Goal: Task Accomplishment & Management: Check status

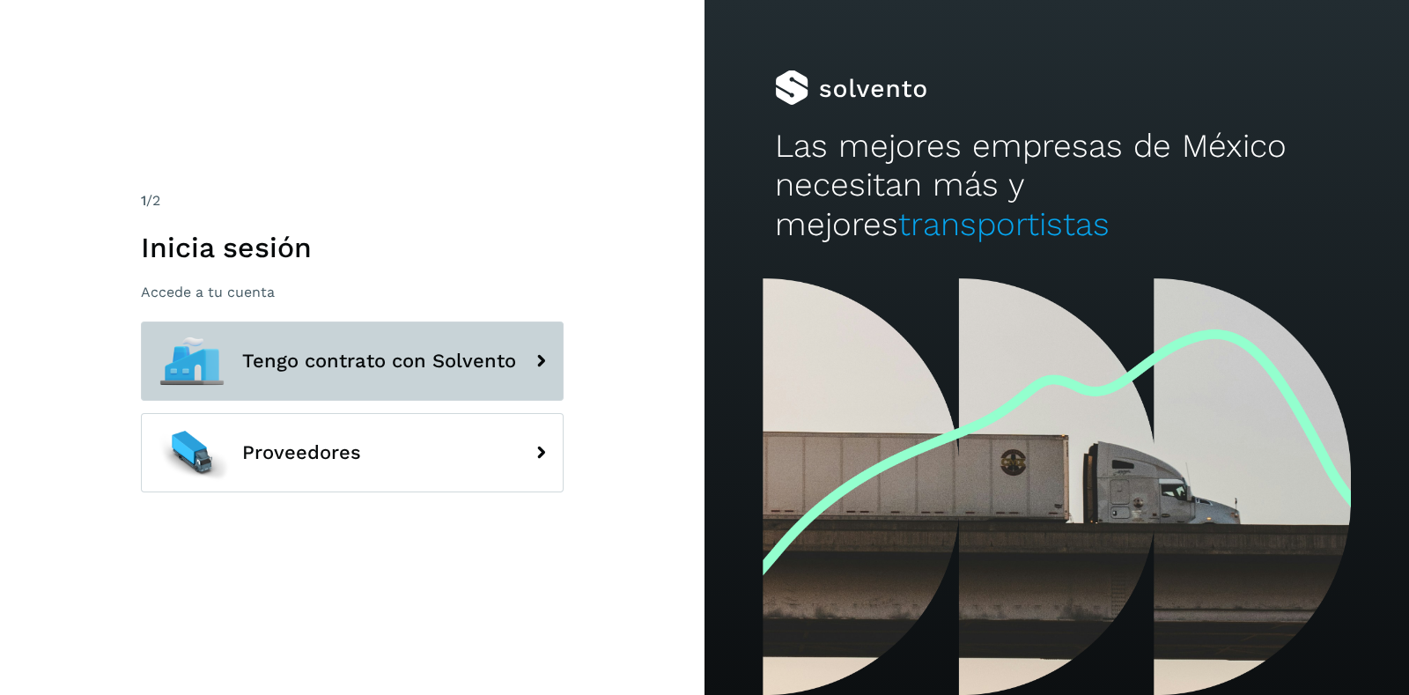
click at [328, 357] on span "Tengo contrato con Solvento" at bounding box center [379, 360] width 274 height 21
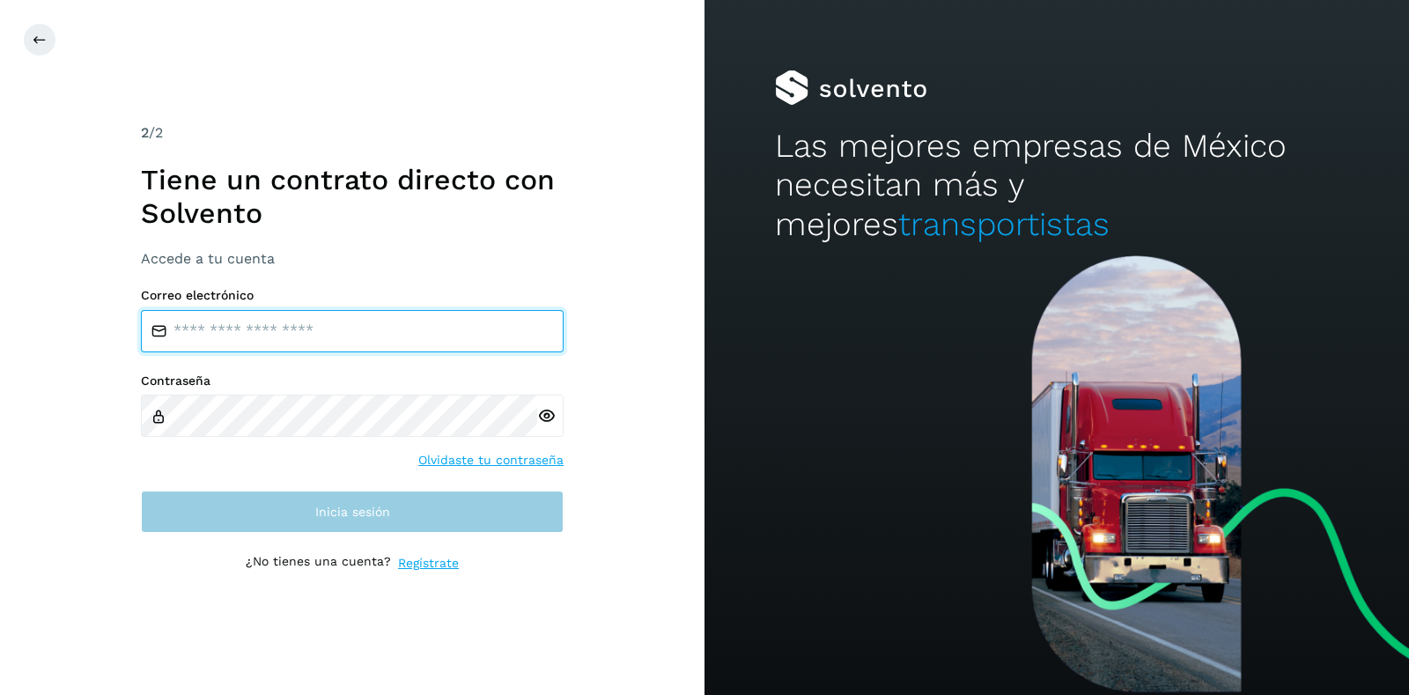
type input "**********"
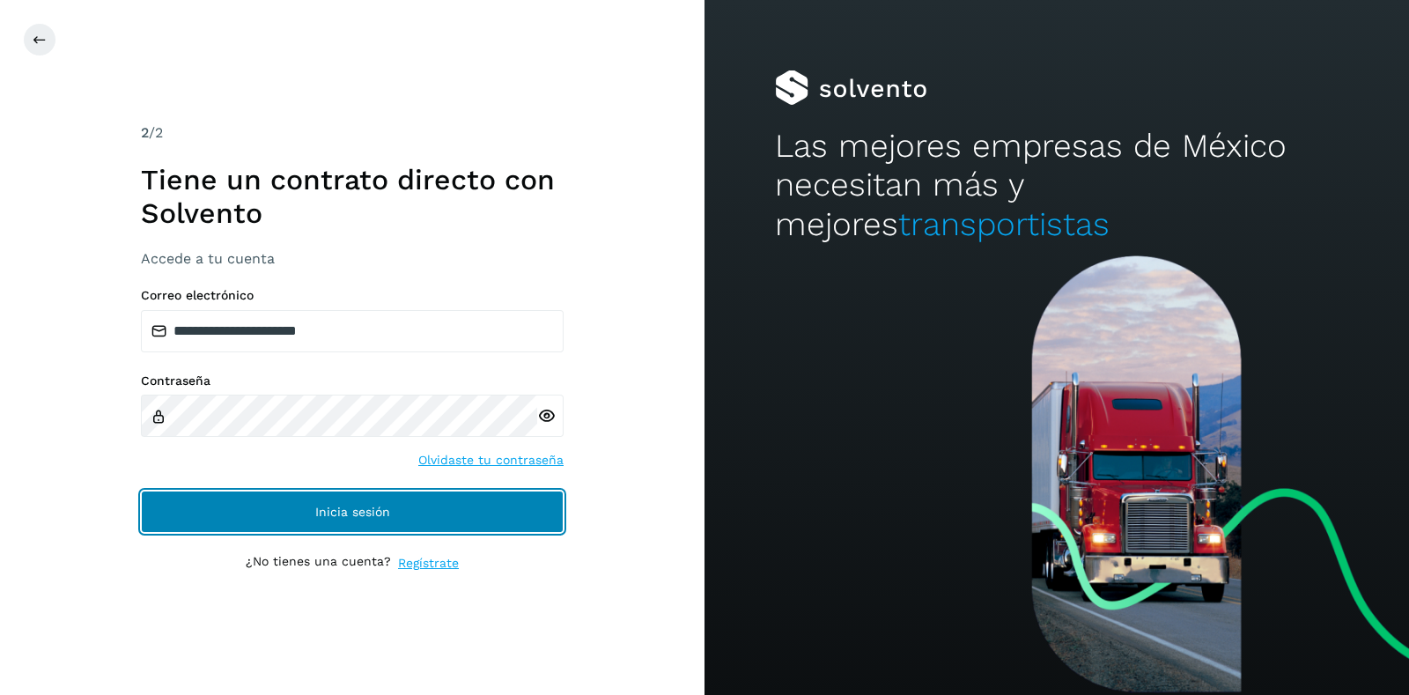
click at [321, 517] on span "Inicia sesión" at bounding box center [352, 511] width 75 height 12
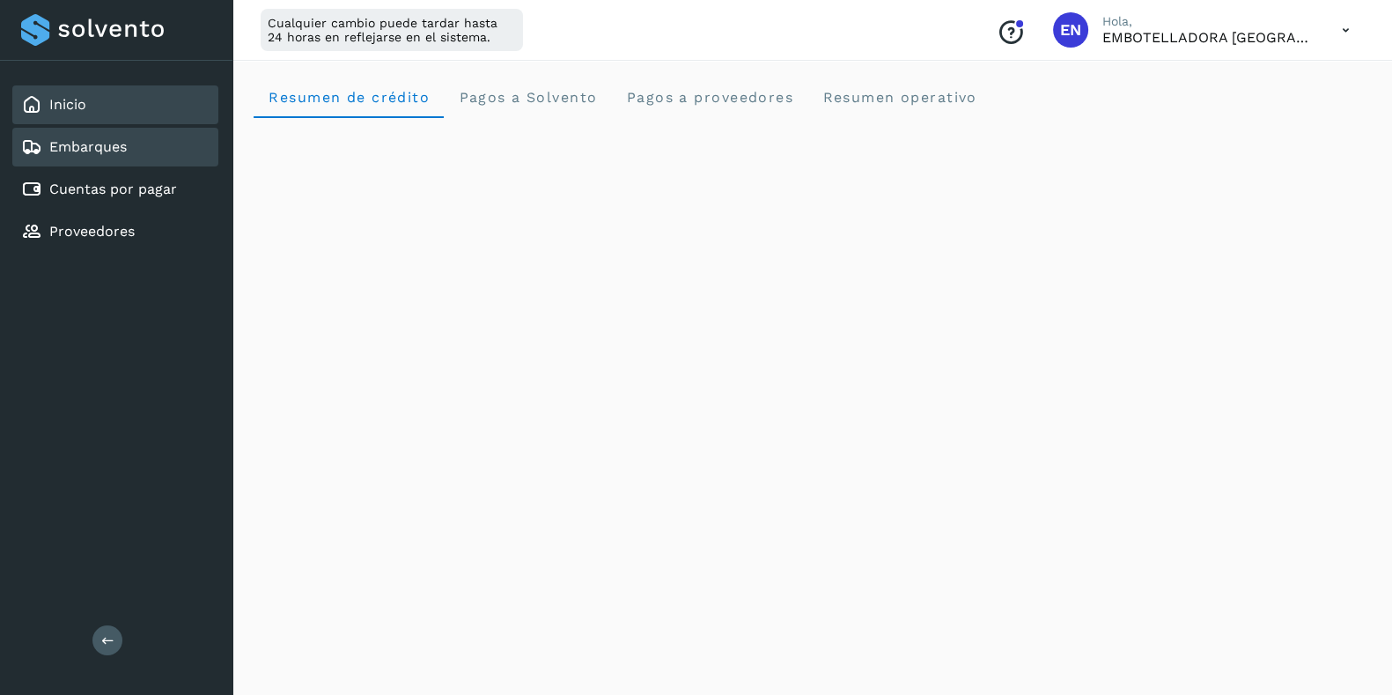
click at [92, 139] on link "Embarques" at bounding box center [87, 146] width 77 height 17
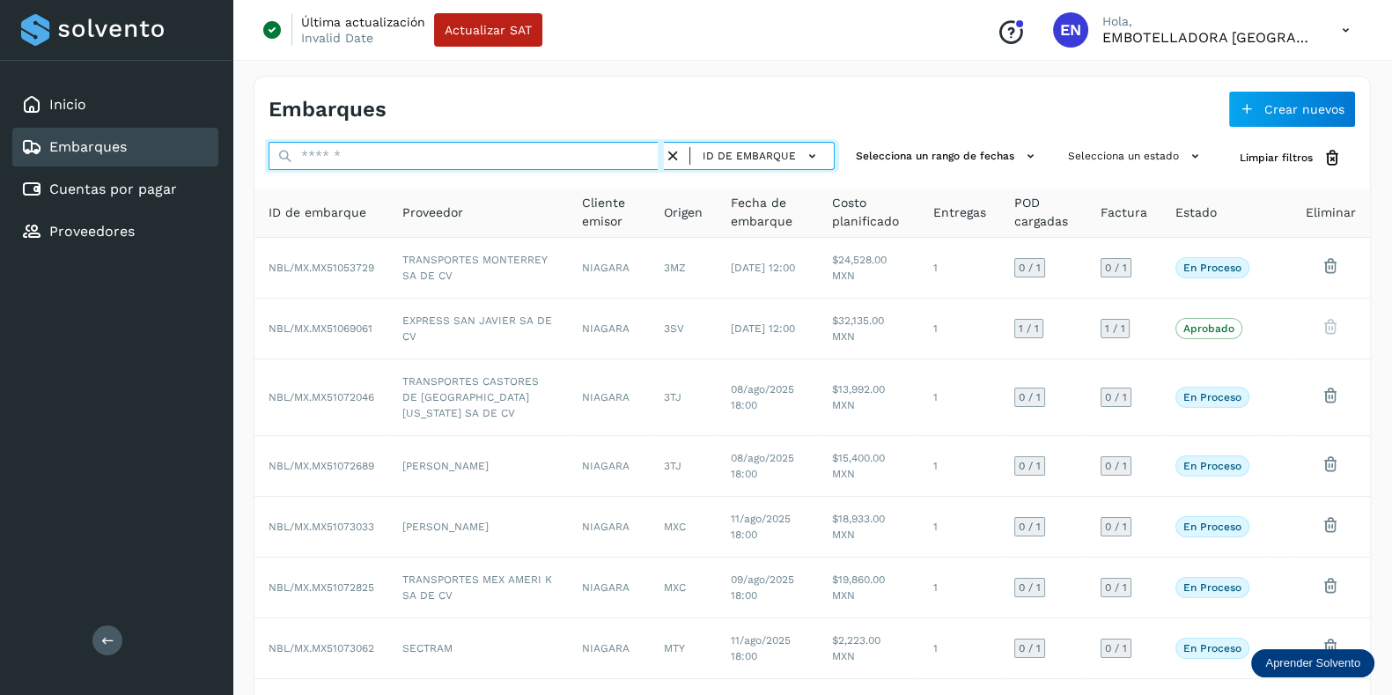
click at [361, 160] on input "text" at bounding box center [466, 156] width 395 height 28
paste input "**********"
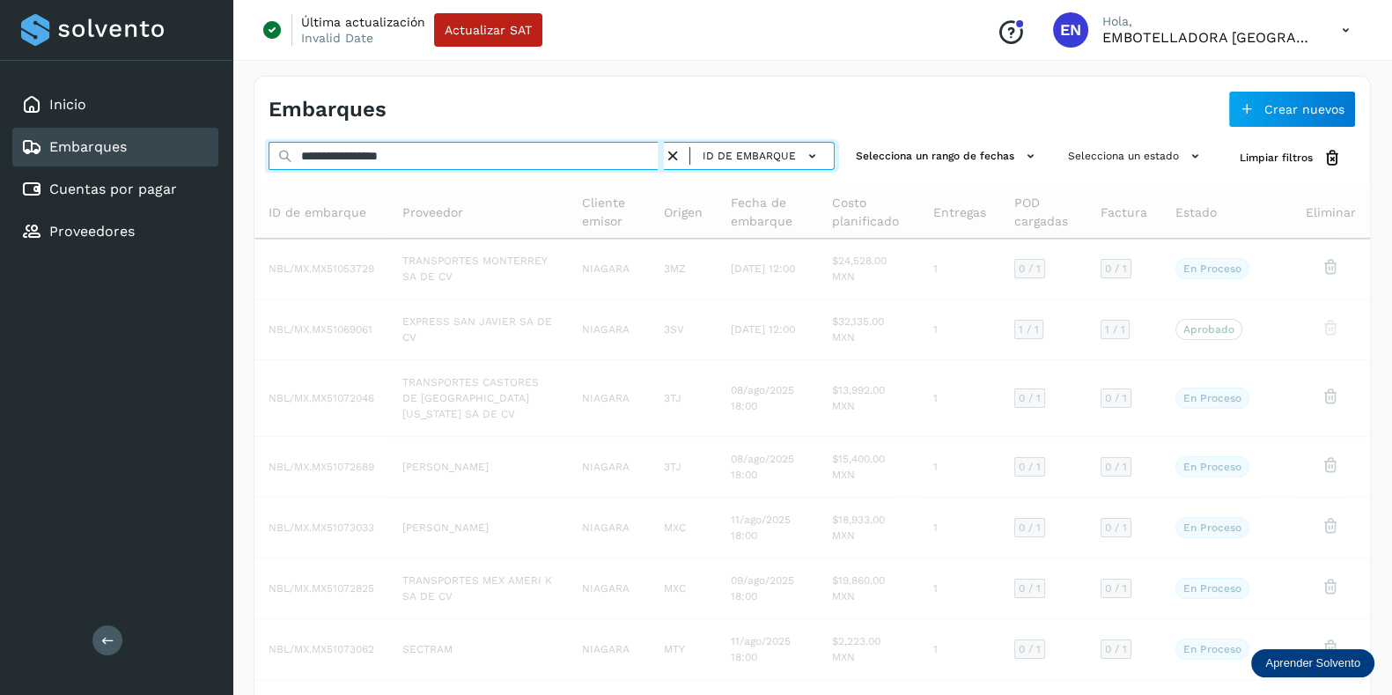
type input "**********"
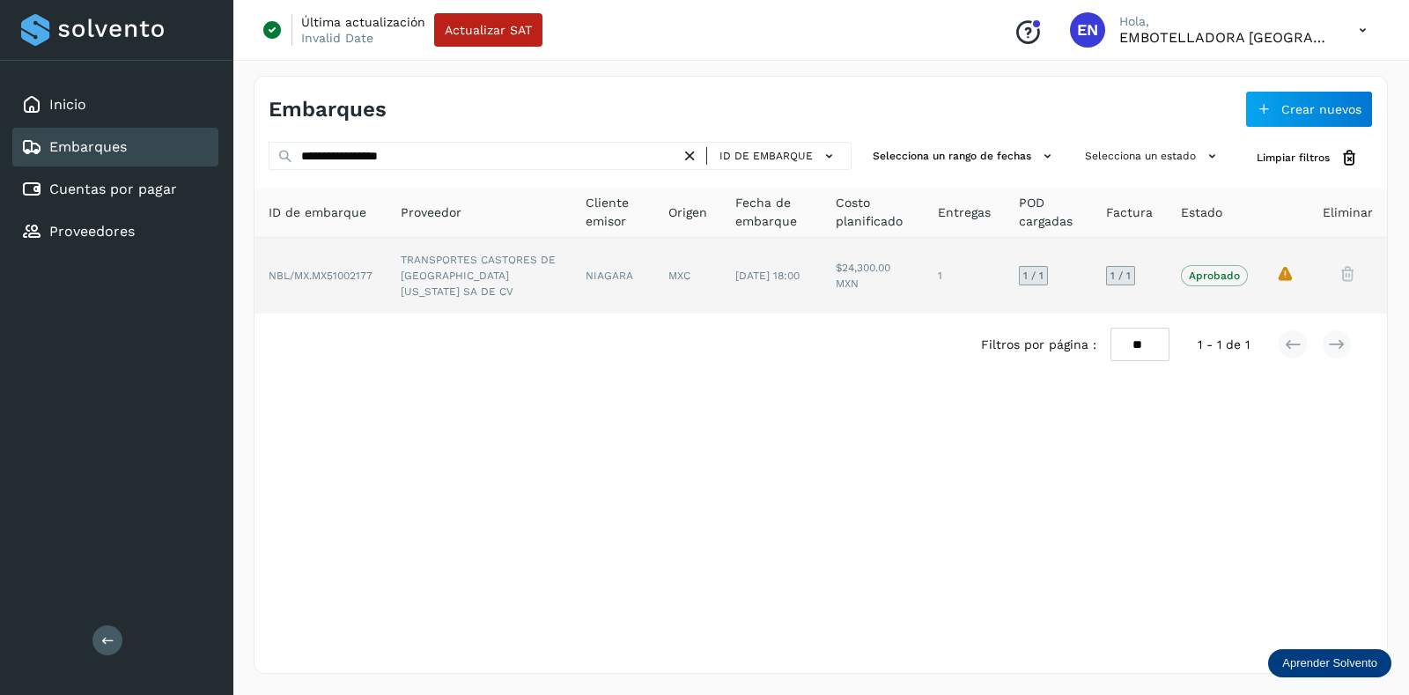
click at [1287, 273] on td "La validación de Solvento para este embarque ha sido anulada debido al cambio d…" at bounding box center [1285, 276] width 47 height 76
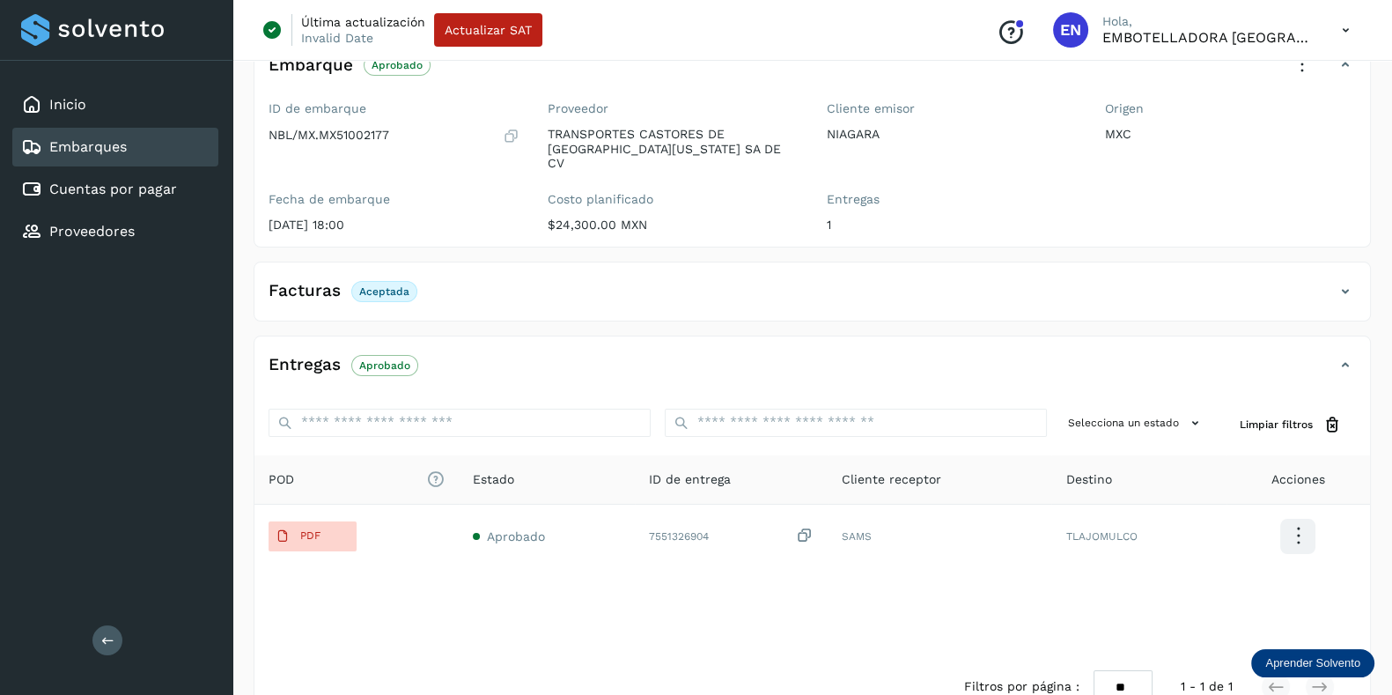
scroll to position [215, 0]
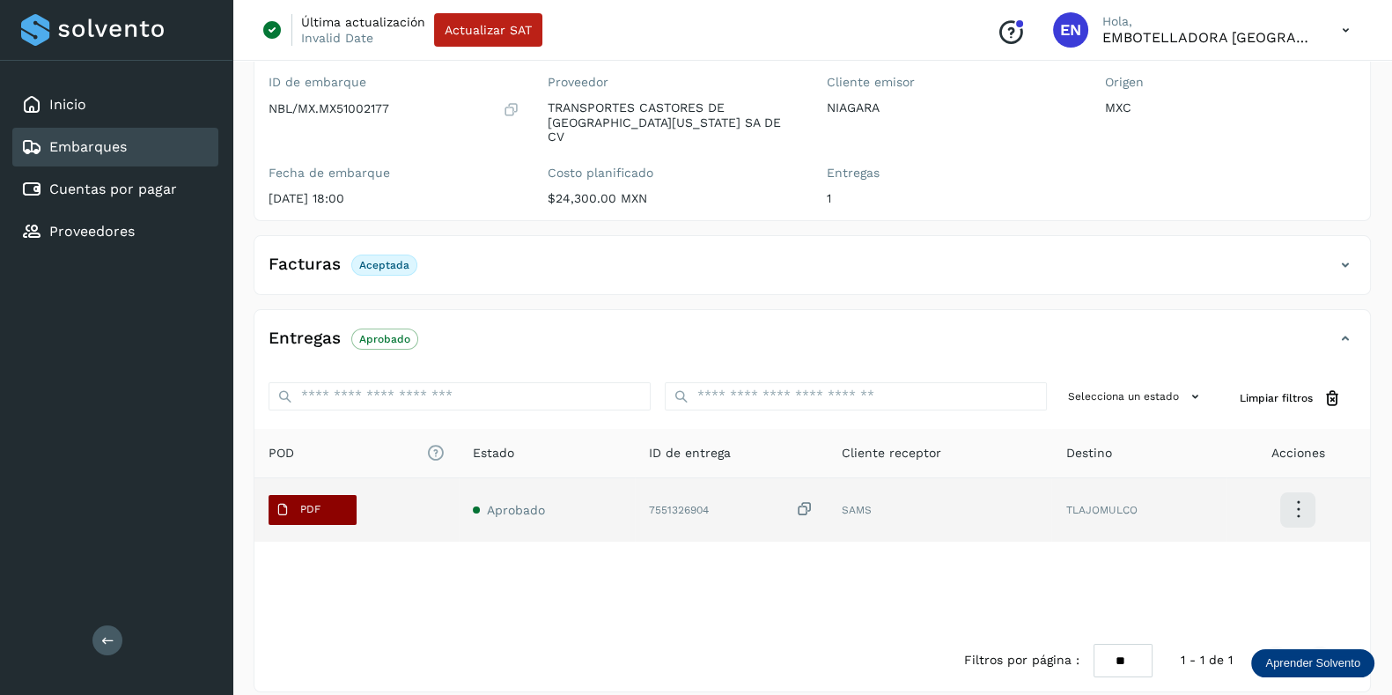
click at [329, 495] on button "PDF" at bounding box center [313, 510] width 88 height 30
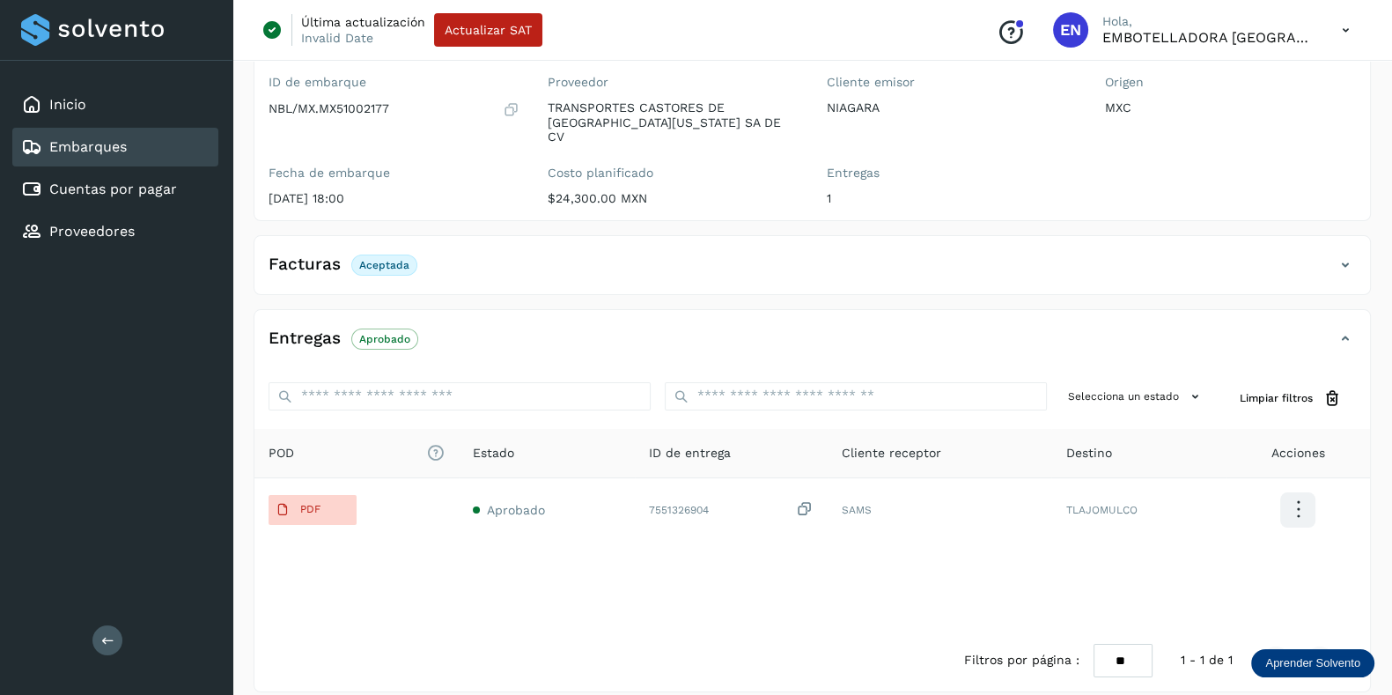
click at [379, 259] on p "Aceptada" at bounding box center [384, 265] width 50 height 12
click at [329, 254] on h4 "Facturas" at bounding box center [305, 264] width 72 height 20
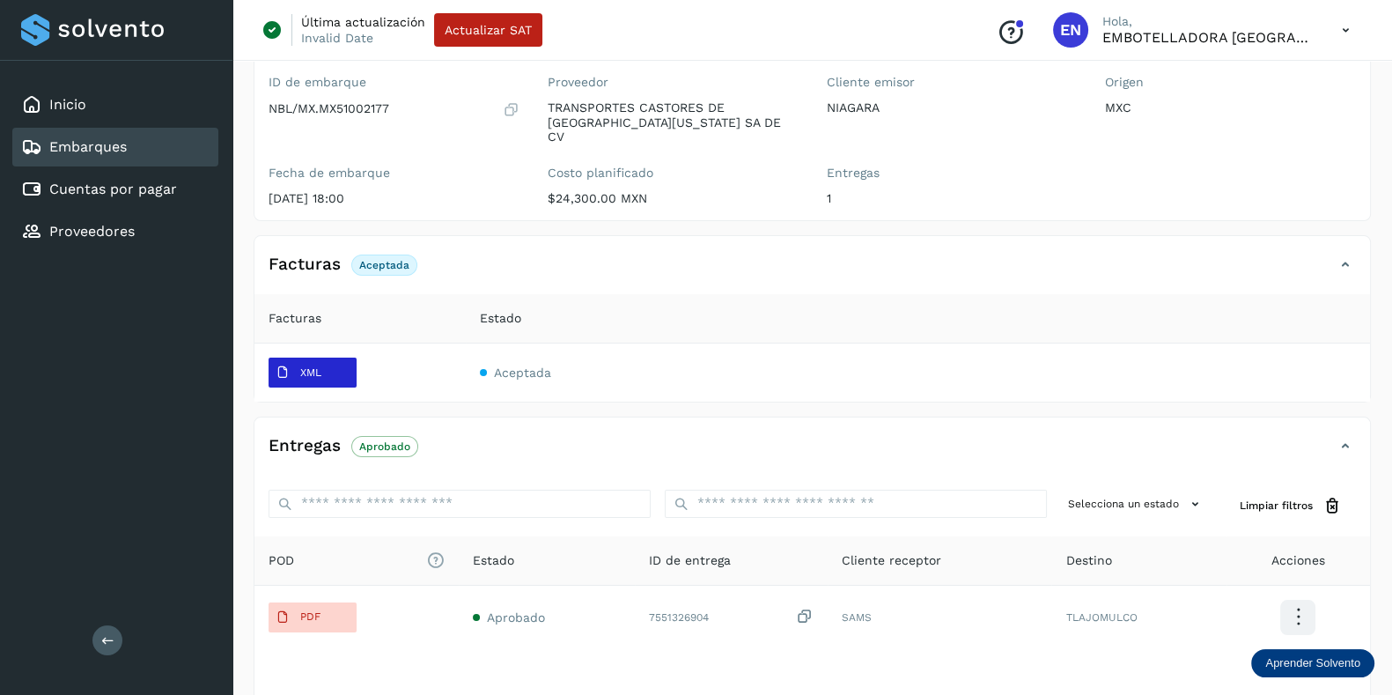
click at [313, 366] on p "XML" at bounding box center [310, 372] width 21 height 12
click at [122, 144] on link "Embarques" at bounding box center [87, 146] width 77 height 17
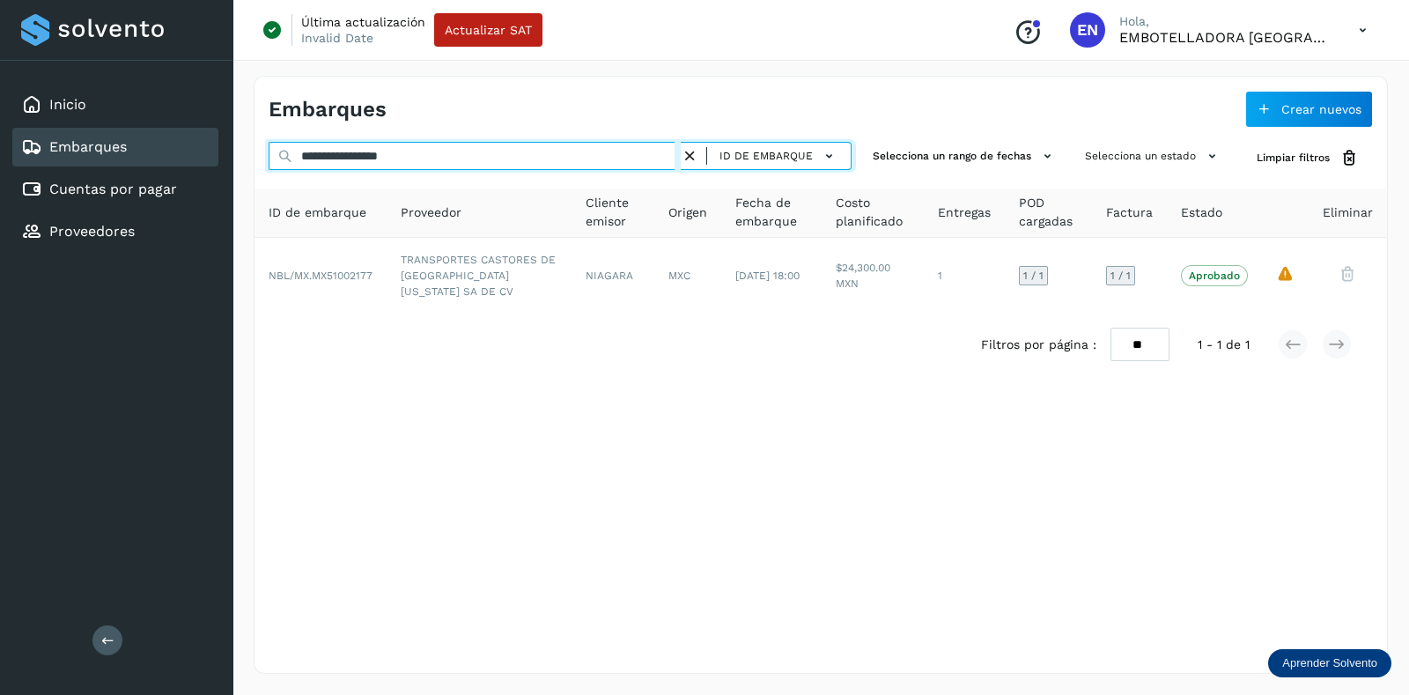
click at [444, 157] on input "**********" at bounding box center [475, 156] width 412 height 28
paste input "text"
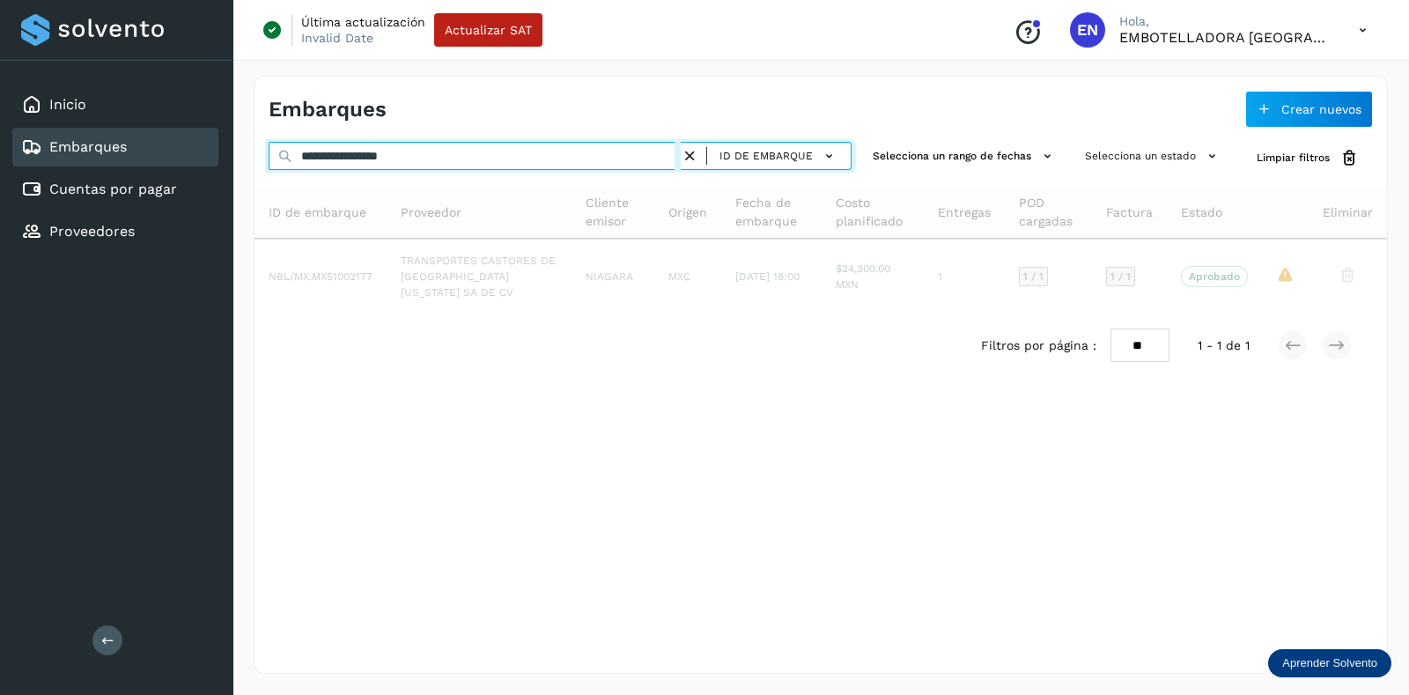
type input "**********"
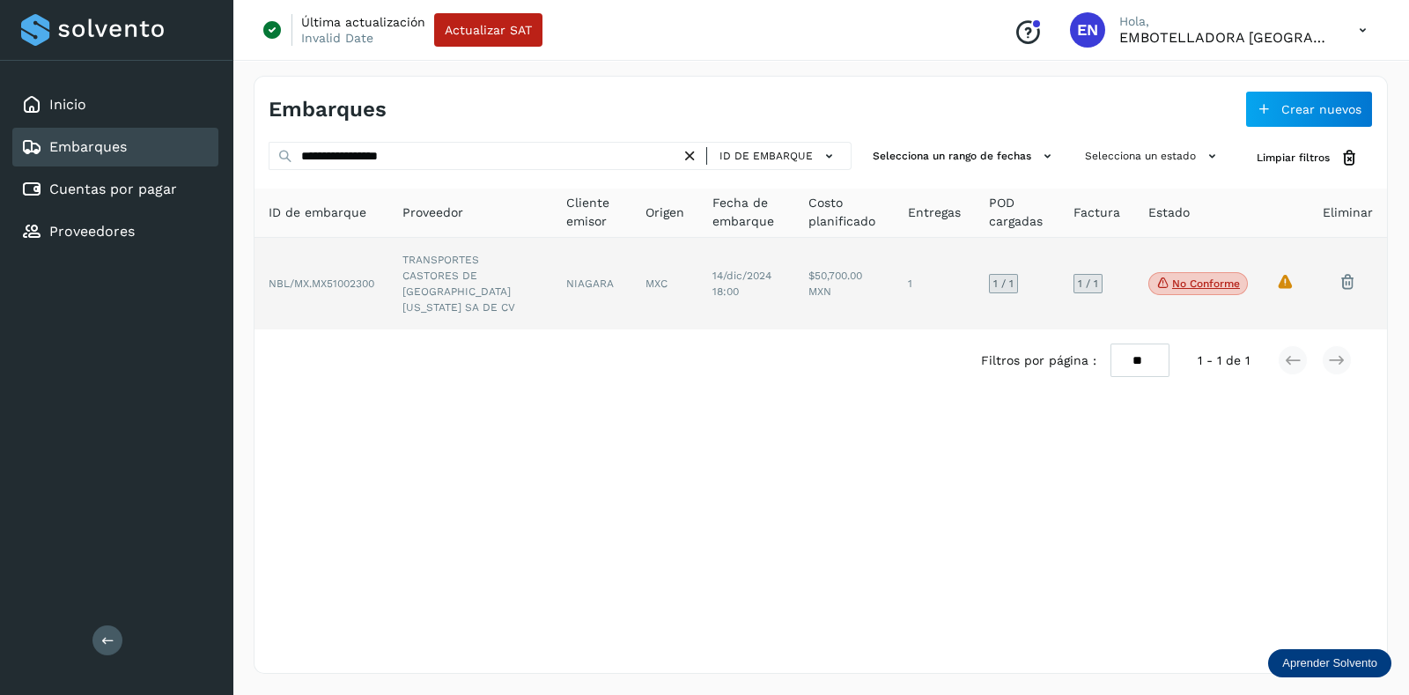
click at [1286, 272] on td "La validación de Solvento para este embarque ha sido anulada debido al cambio d…" at bounding box center [1285, 284] width 47 height 92
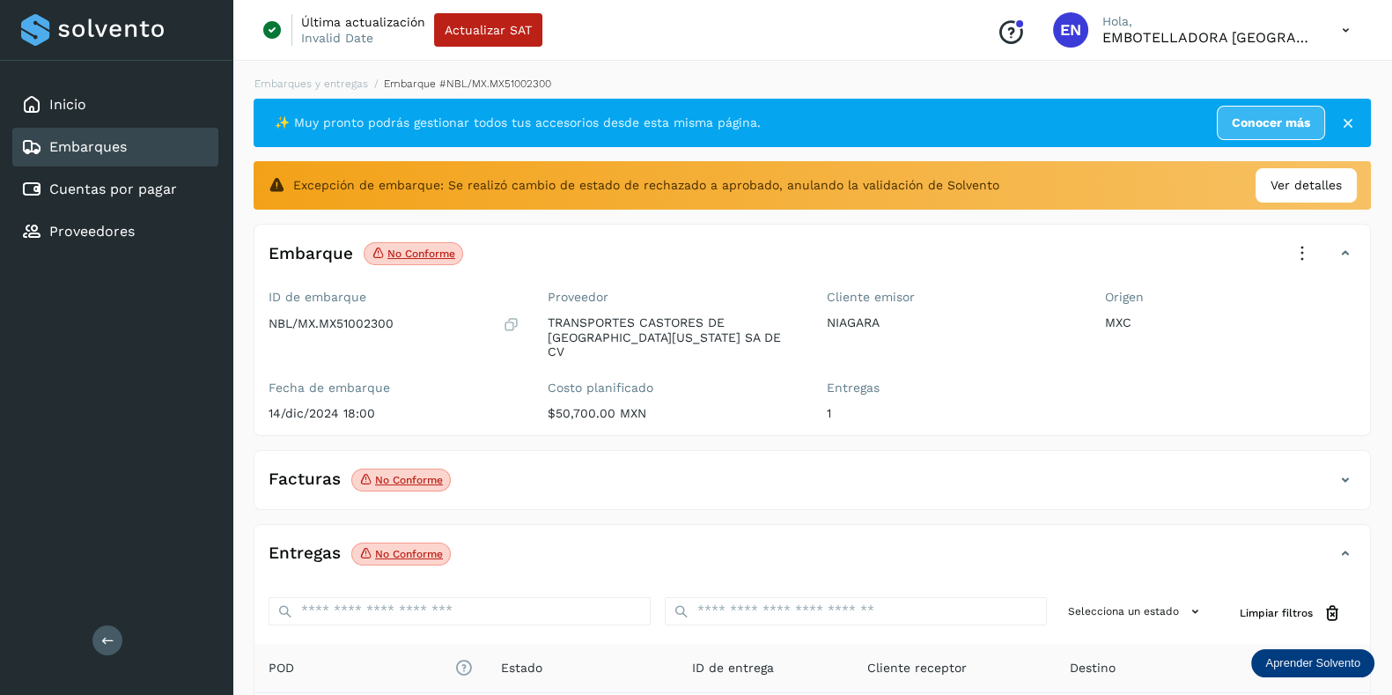
click at [313, 469] on h4 "Facturas" at bounding box center [305, 479] width 72 height 20
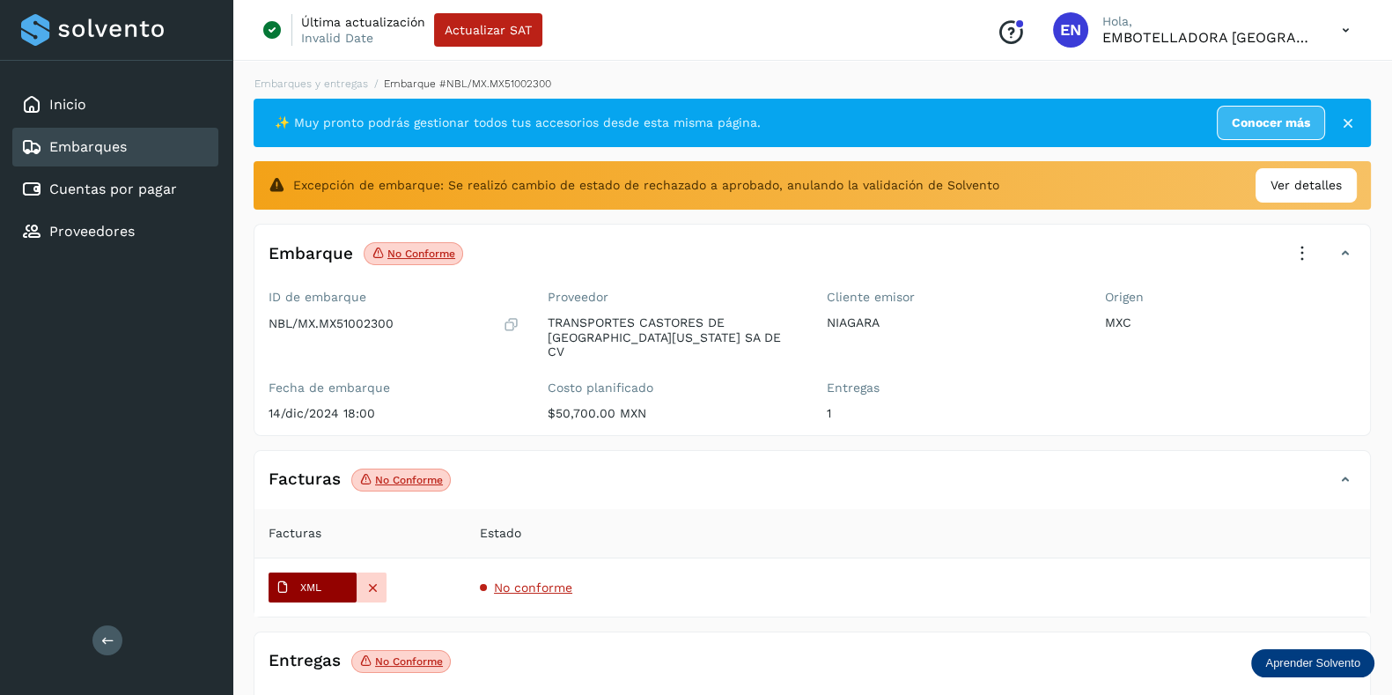
click at [332, 574] on button "XML" at bounding box center [313, 587] width 88 height 30
click at [426, 250] on p "No conforme" at bounding box center [421, 253] width 68 height 12
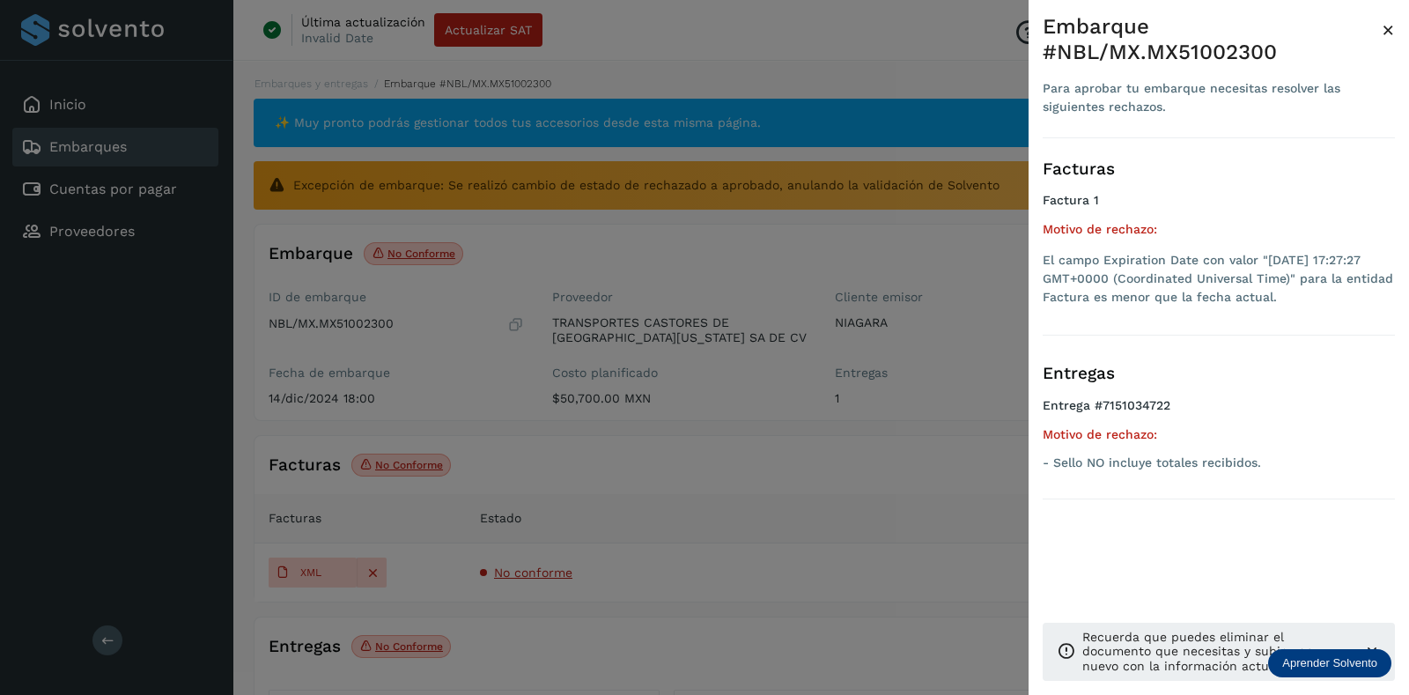
click at [919, 332] on div at bounding box center [704, 347] width 1409 height 695
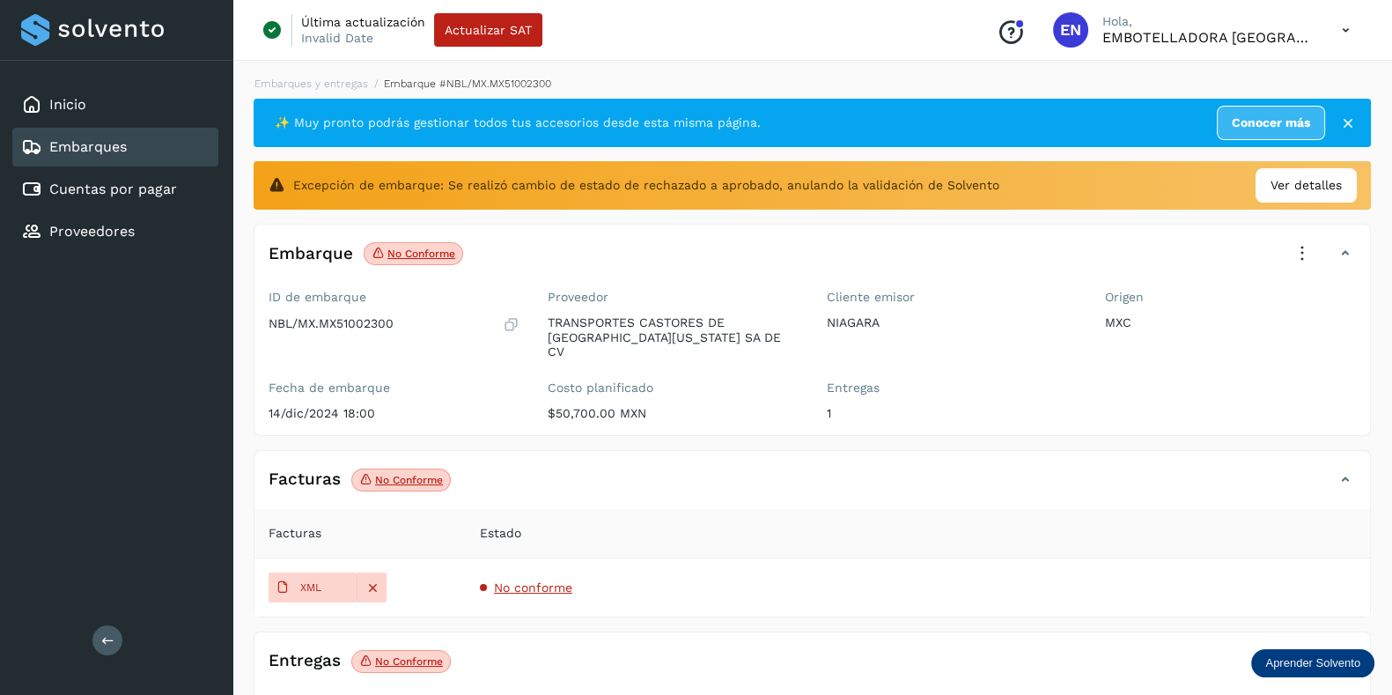
click at [519, 580] on span "No conforme" at bounding box center [533, 587] width 78 height 14
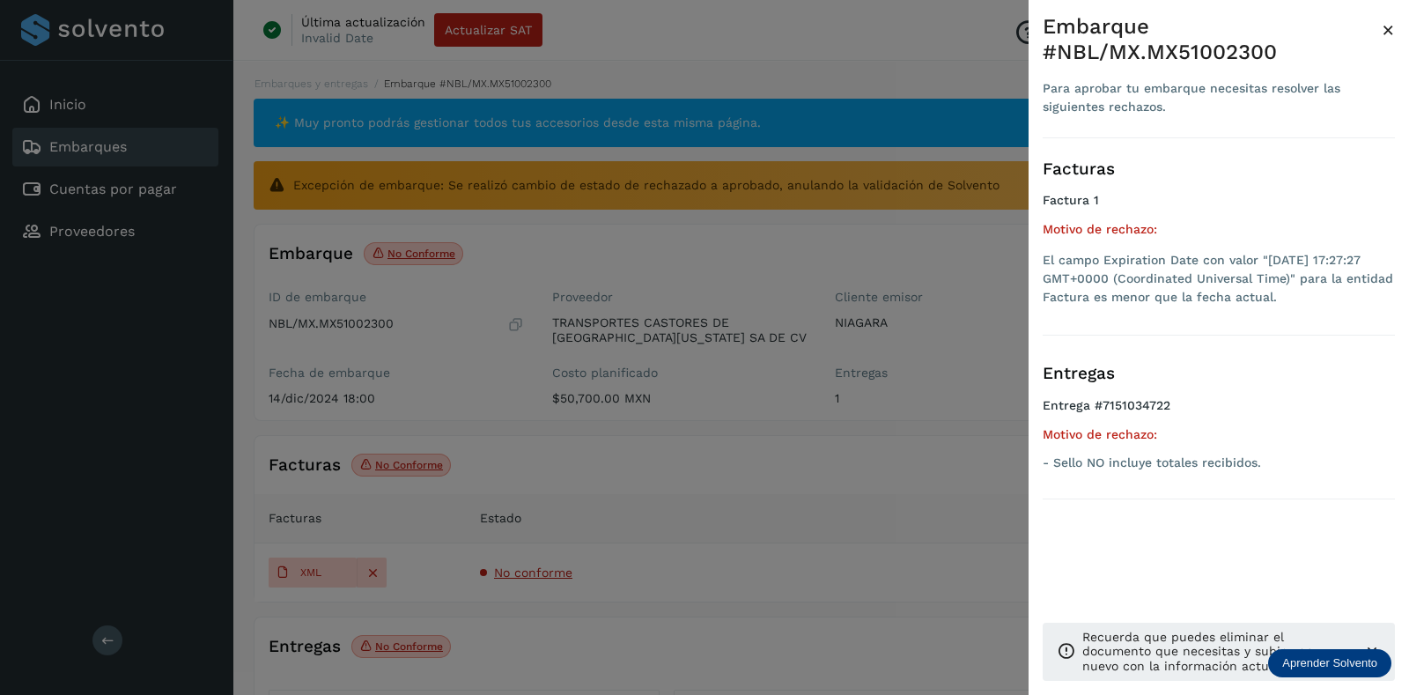
click at [519, 571] on div at bounding box center [704, 347] width 1409 height 695
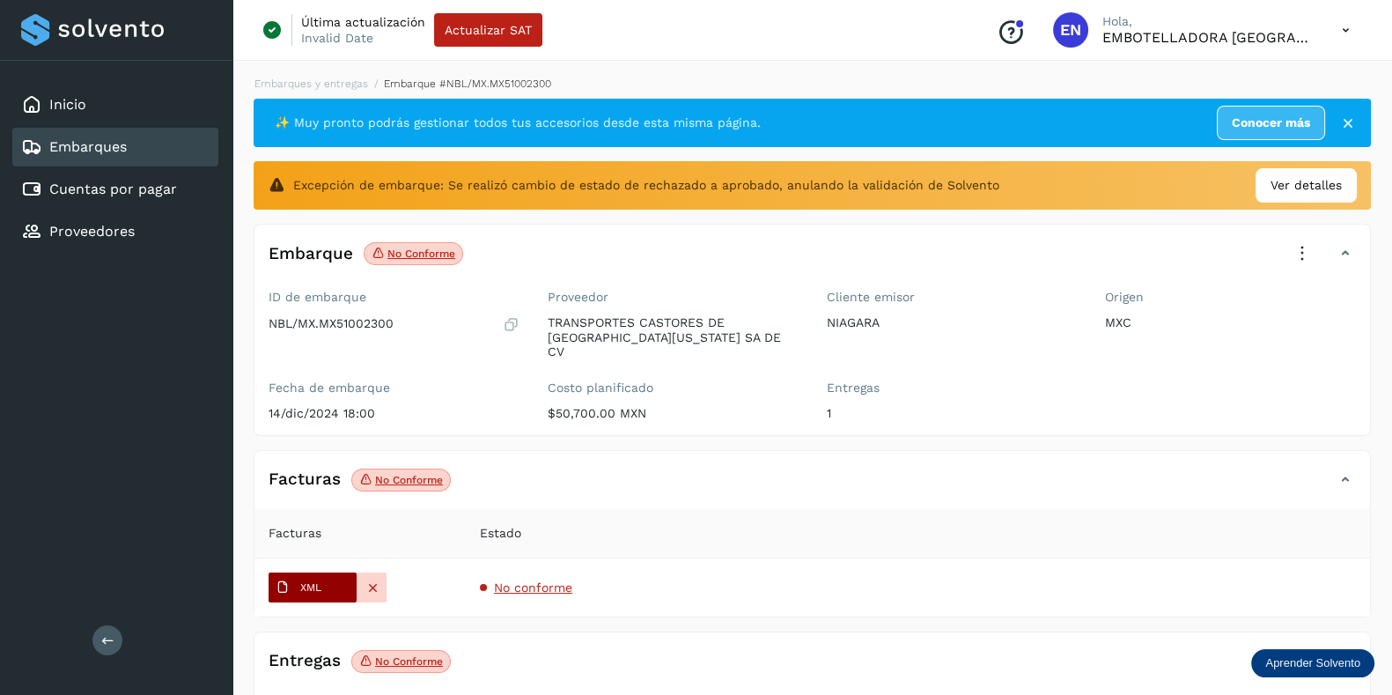
click at [321, 581] on p "XML" at bounding box center [310, 587] width 21 height 12
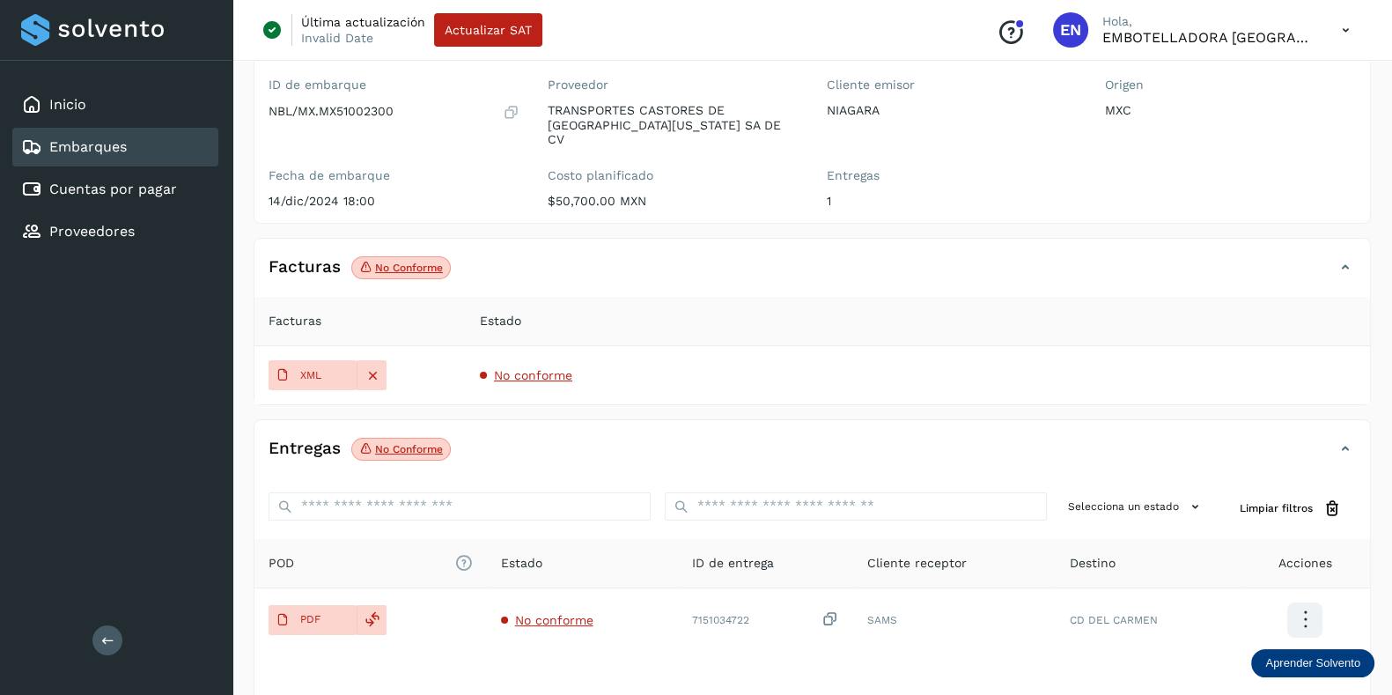
scroll to position [219, 0]
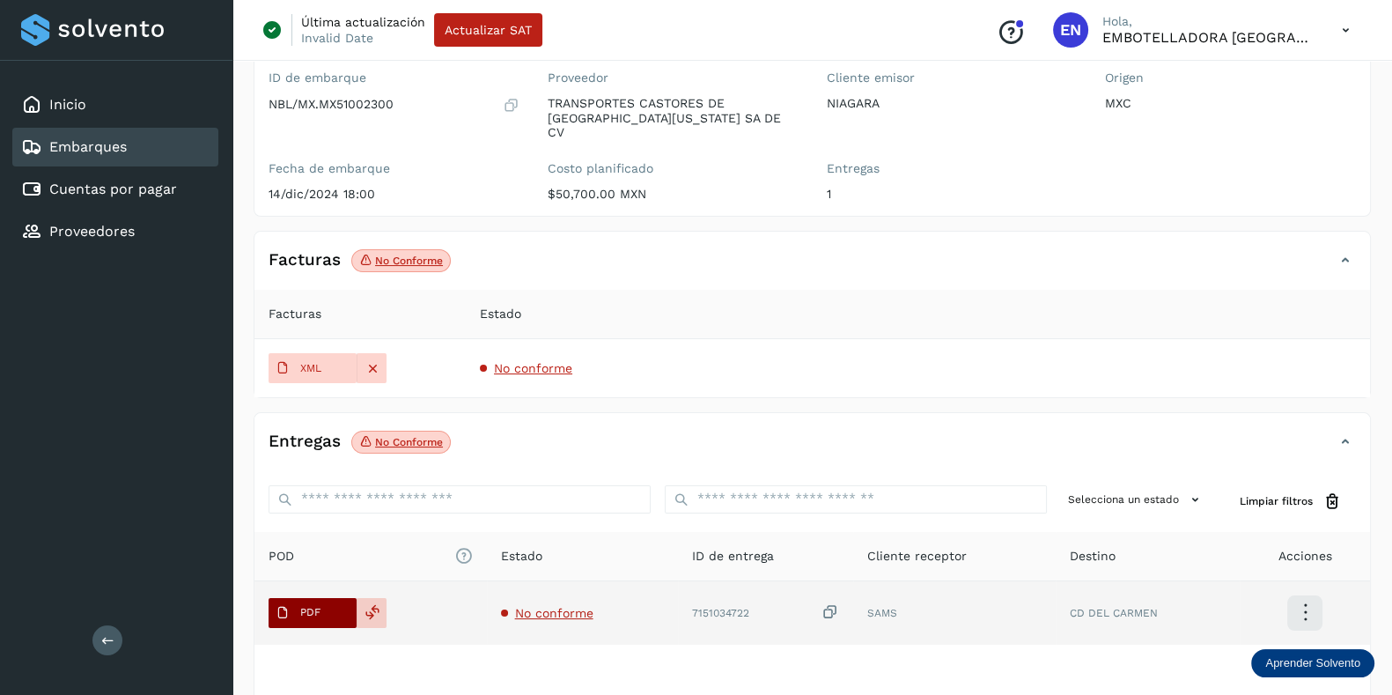
click at [344, 605] on button "PDF" at bounding box center [313, 613] width 88 height 30
